Goal: Transaction & Acquisition: Subscribe to service/newsletter

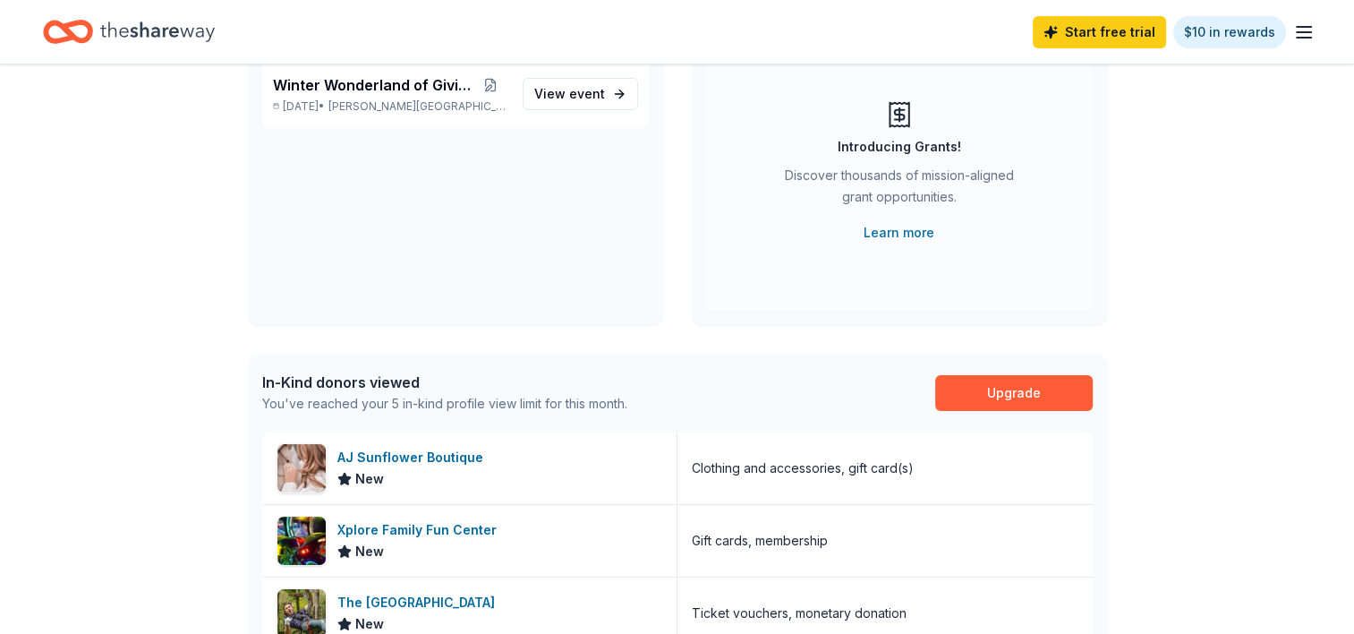
scroll to position [177, 0]
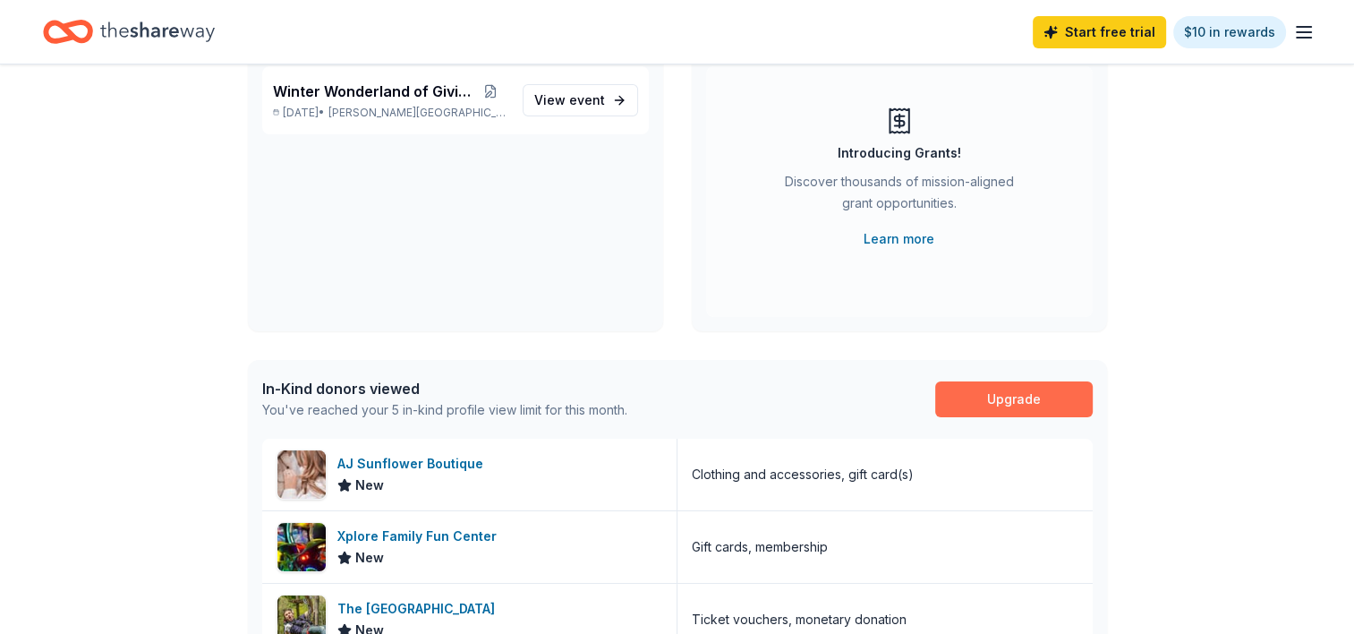
click at [1064, 390] on link "Upgrade" at bounding box center [1014, 399] width 158 height 36
click at [1088, 31] on link "Start free trial" at bounding box center [1099, 32] width 133 height 32
click at [1116, 32] on link "Start free trial" at bounding box center [1099, 32] width 133 height 32
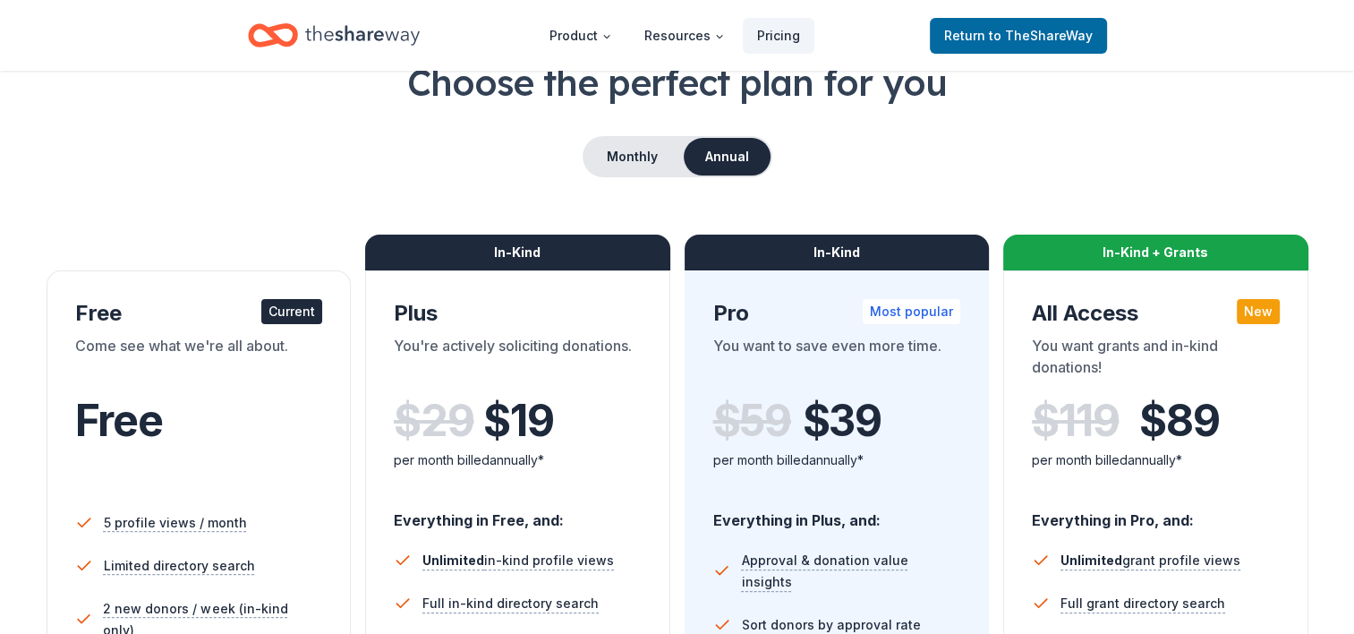
scroll to position [113, 0]
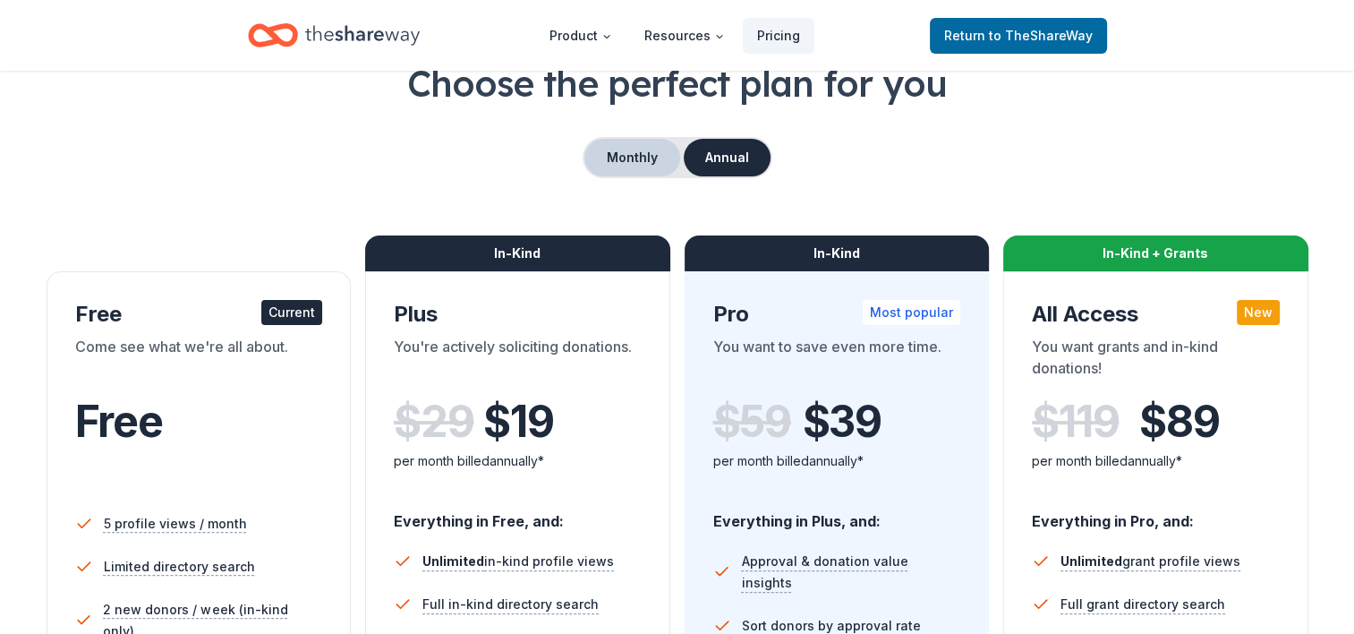
click at [630, 152] on button "Monthly" at bounding box center [632, 158] width 96 height 38
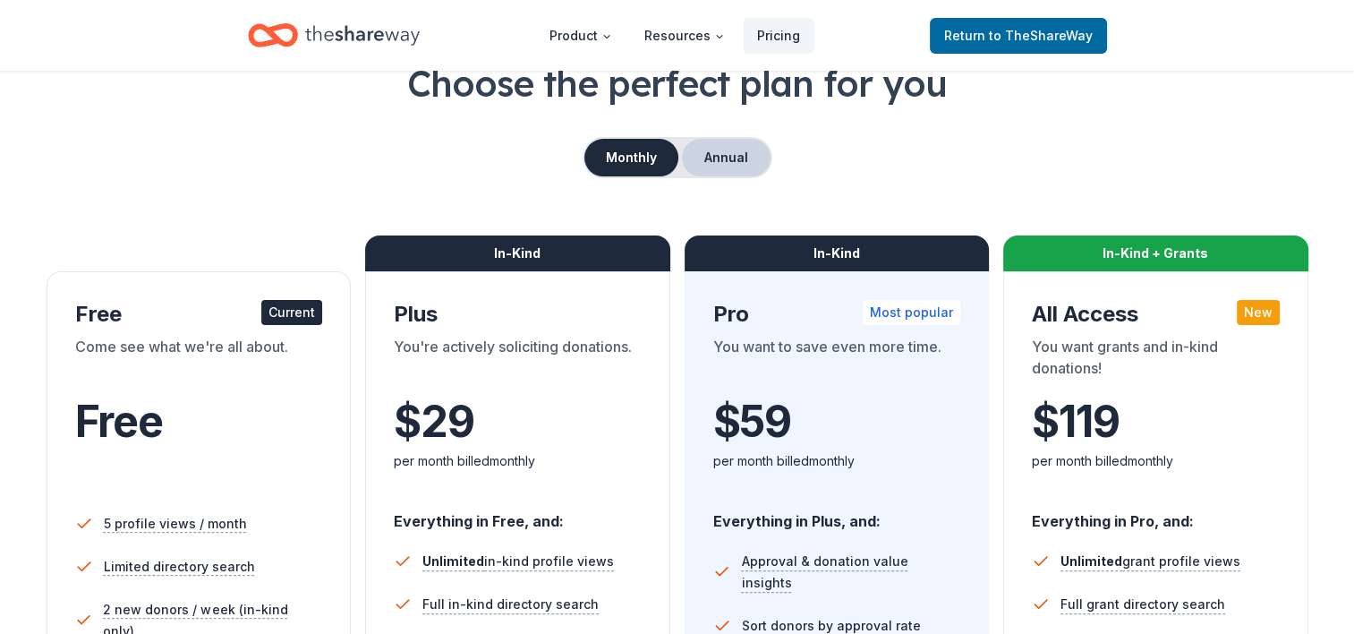
click at [720, 154] on button "Annual" at bounding box center [726, 158] width 89 height 38
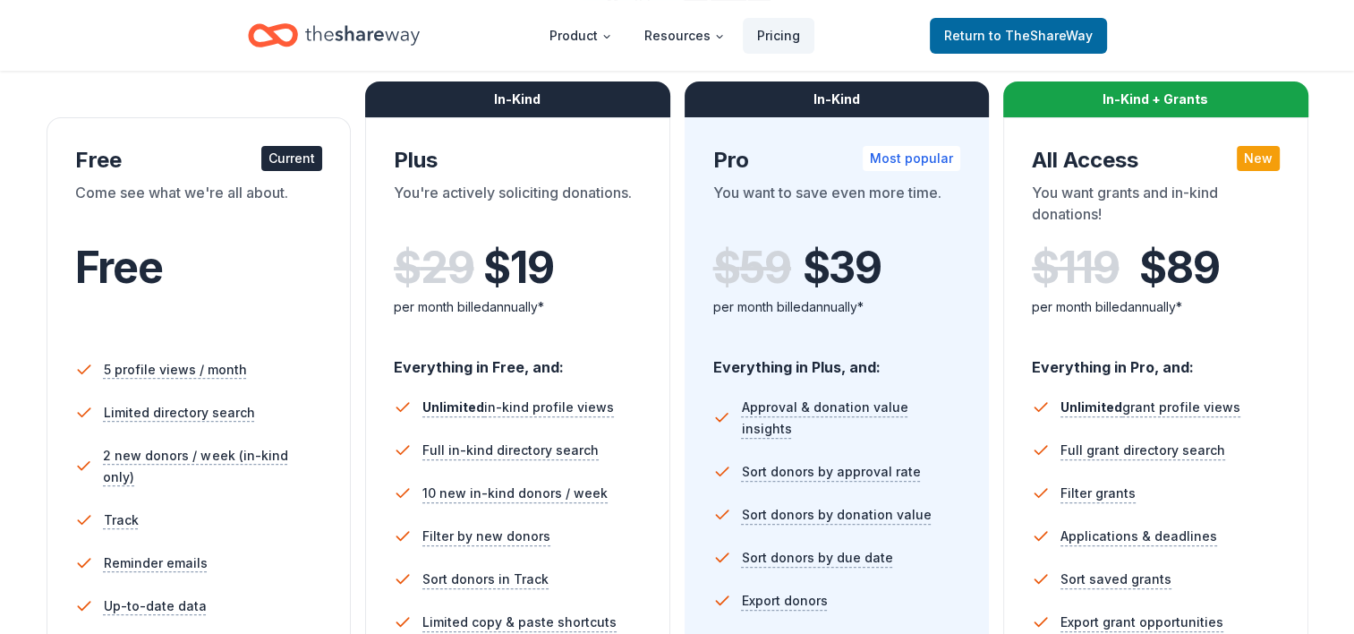
scroll to position [175, 0]
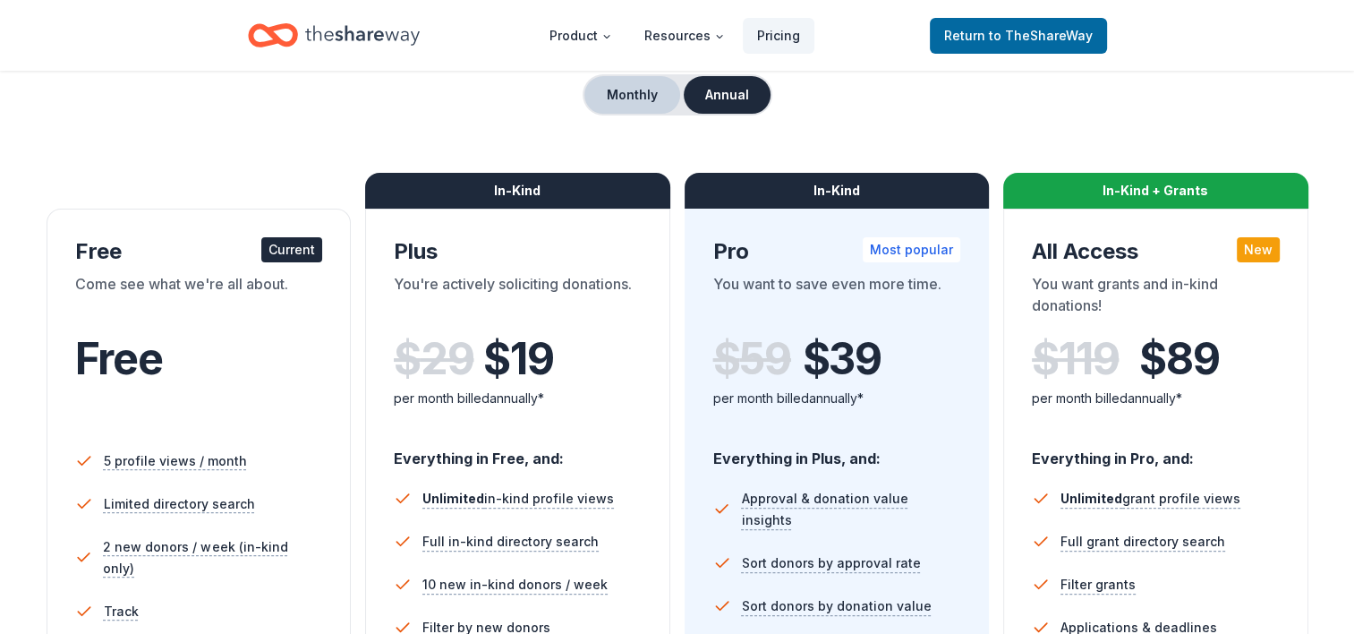
click at [618, 97] on button "Monthly" at bounding box center [632, 95] width 96 height 38
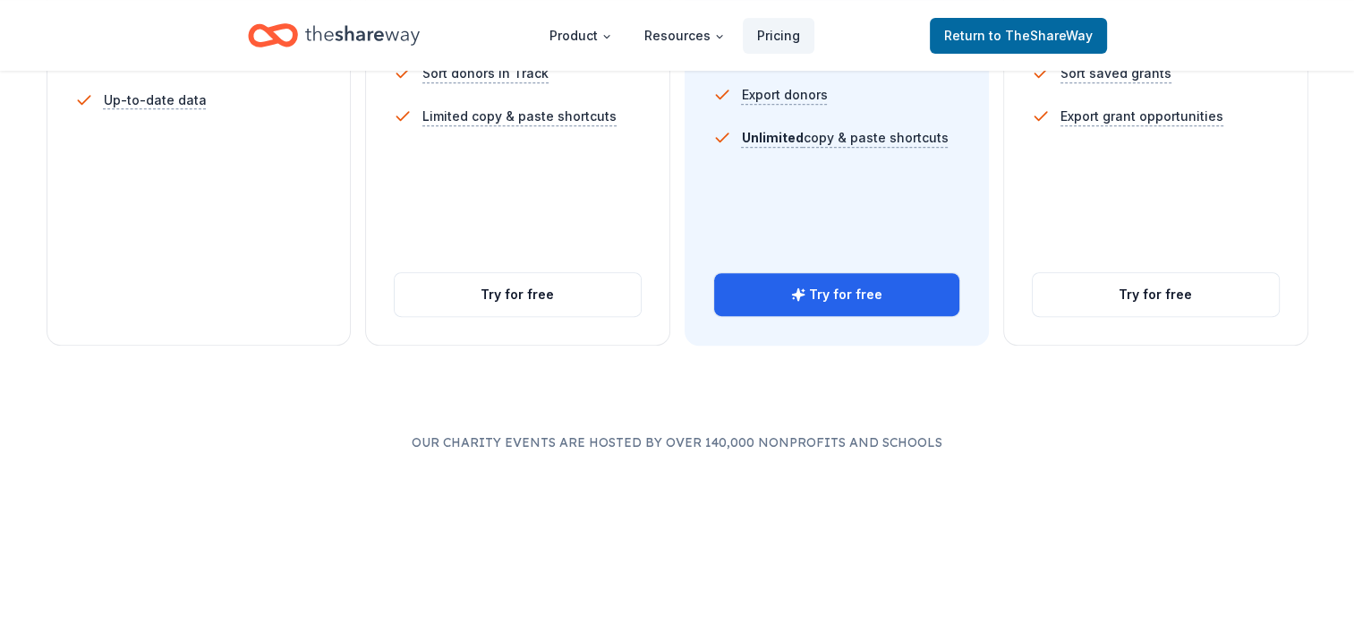
scroll to position [772, 0]
